Goal: Use online tool/utility

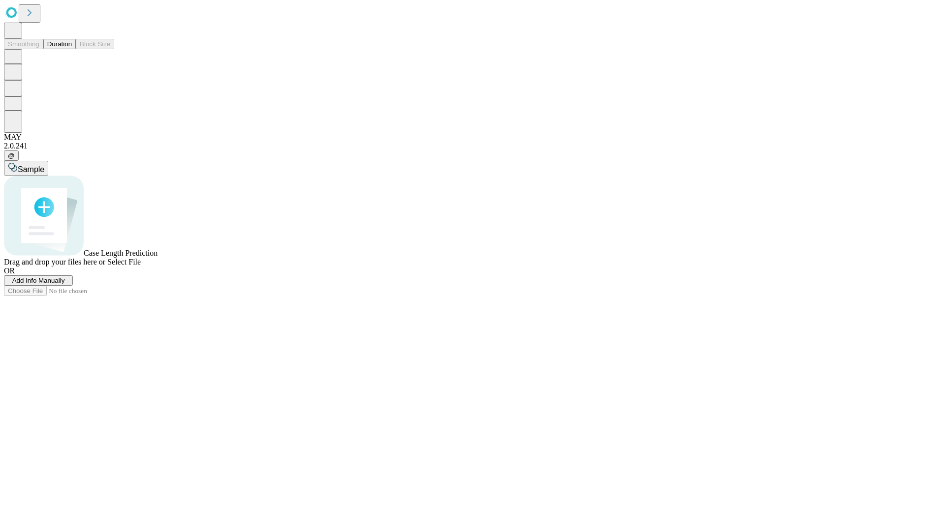
click at [72, 49] on button "Duration" at bounding box center [59, 44] width 32 height 10
click at [141, 266] on span "Select File" at bounding box center [123, 262] width 33 height 8
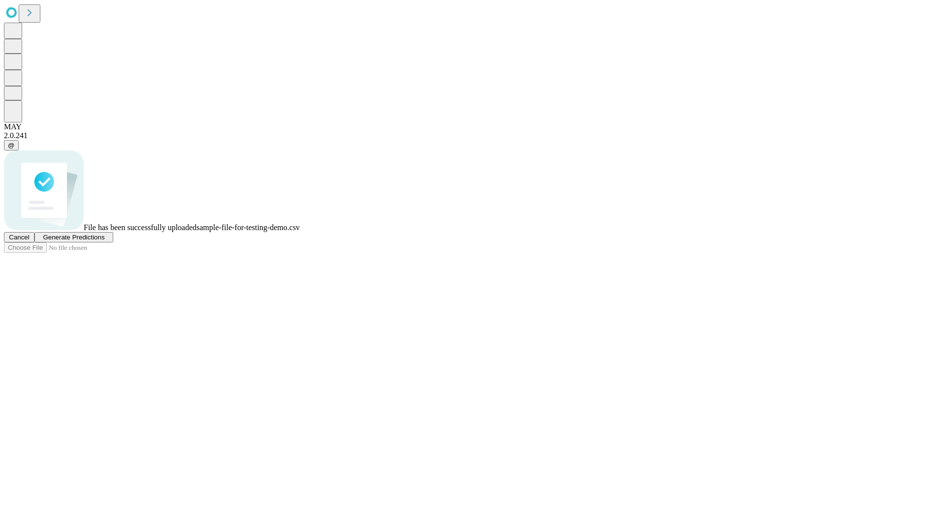
click at [104, 241] on span "Generate Predictions" at bounding box center [74, 237] width 62 height 7
